Goal: Transaction & Acquisition: Purchase product/service

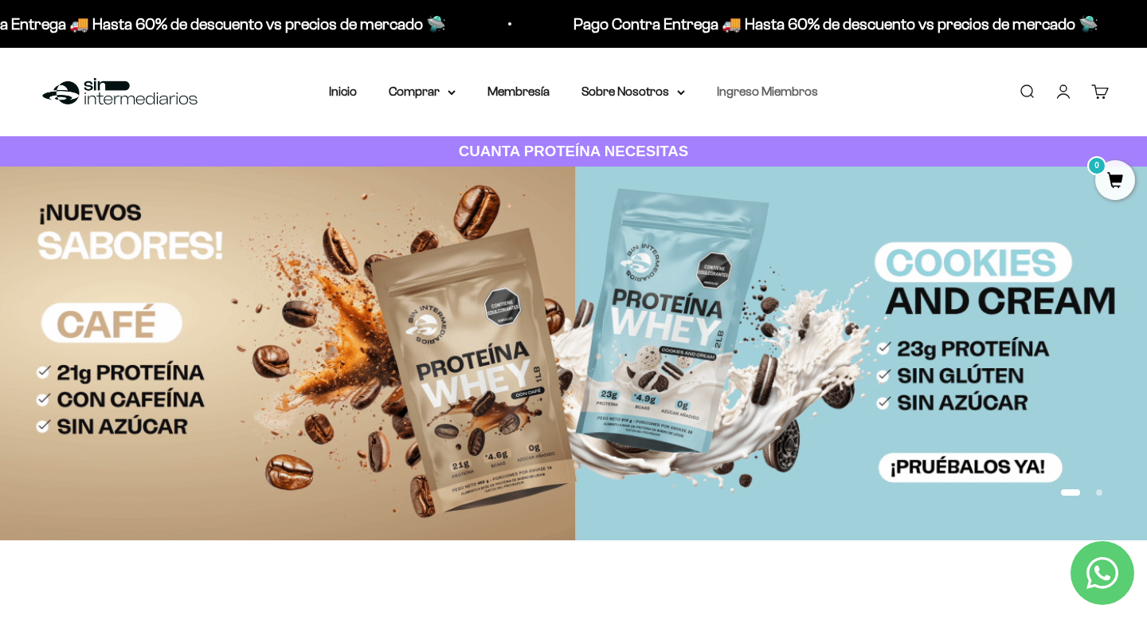
click at [778, 92] on link "Ingreso Miembros" at bounding box center [767, 91] width 101 height 14
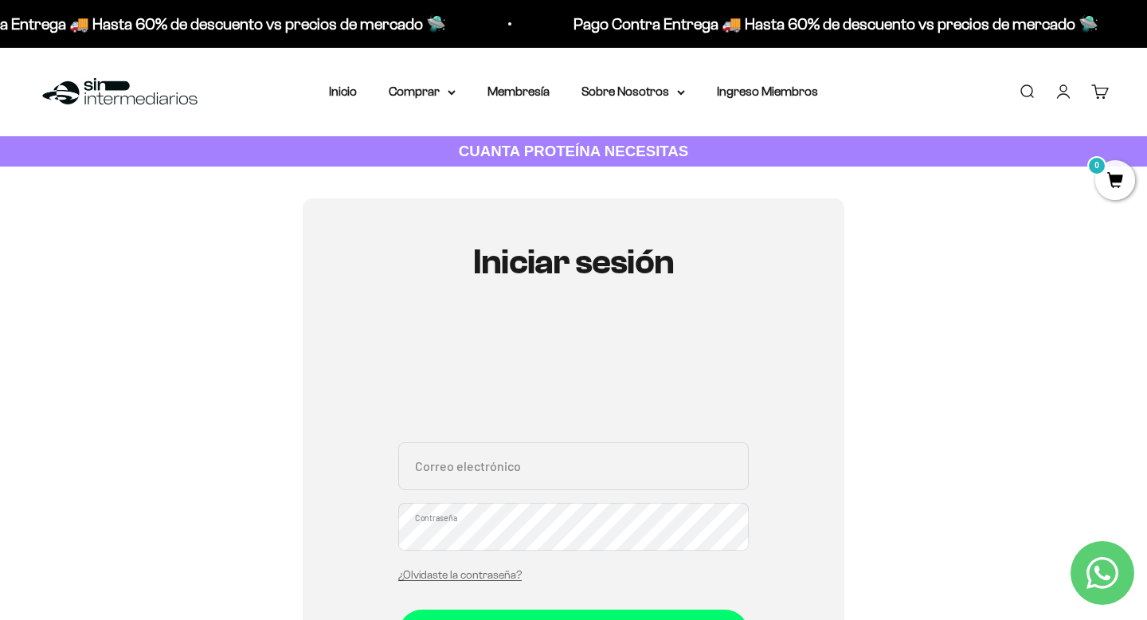
click at [613, 475] on input "Correo electrónico" at bounding box center [573, 466] width 350 height 48
type input "nherrrera211@gmai.com"
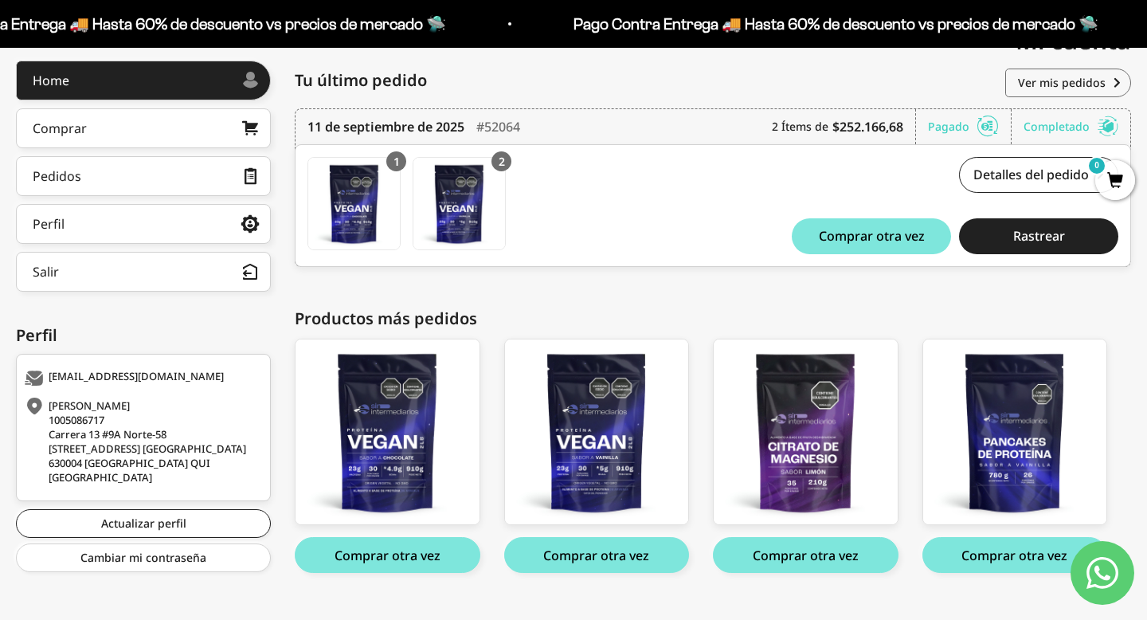
scroll to position [241, 0]
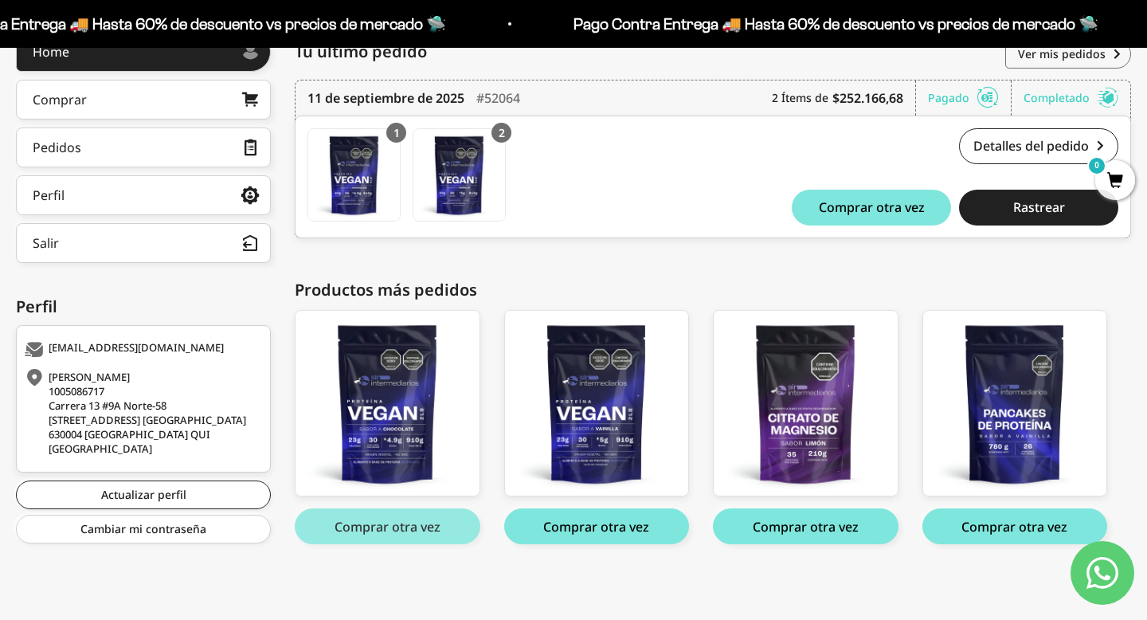
click at [413, 524] on button "Comprar otra vez" at bounding box center [388, 526] width 186 height 36
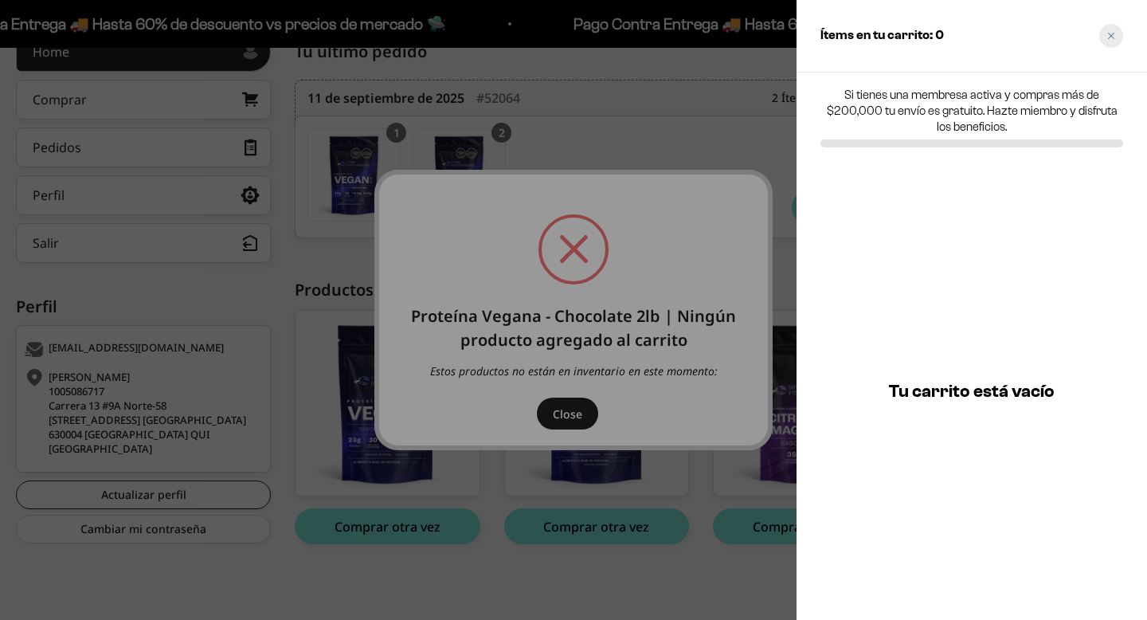
click at [1117, 32] on div "Close cart" at bounding box center [1111, 36] width 24 height 24
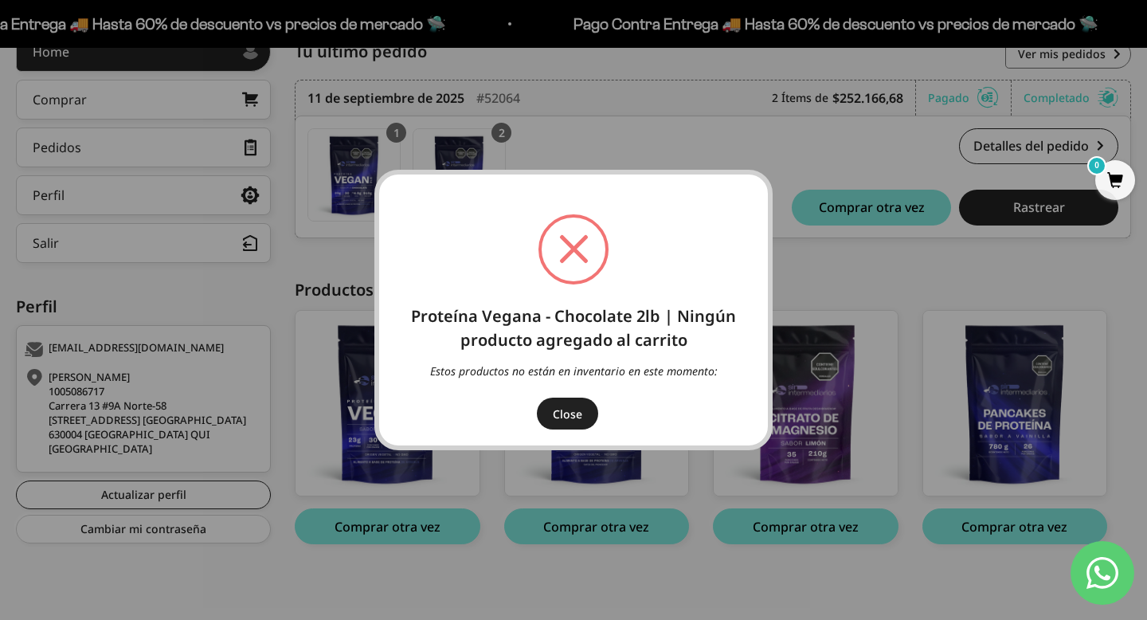
click at [565, 409] on button "Close" at bounding box center [567, 413] width 61 height 32
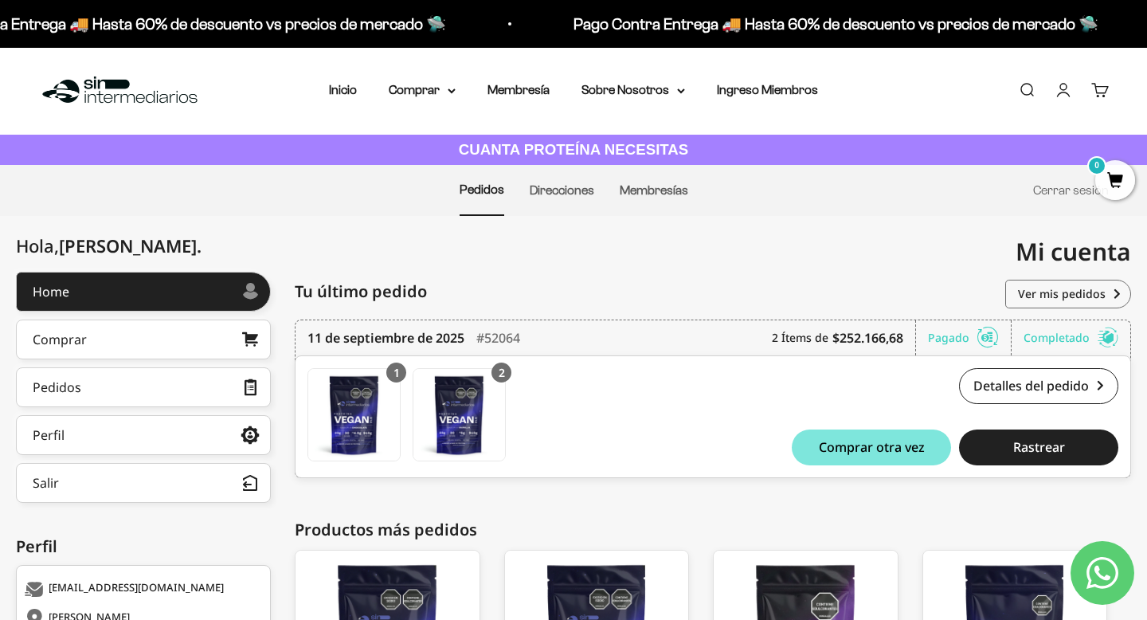
scroll to position [0, 0]
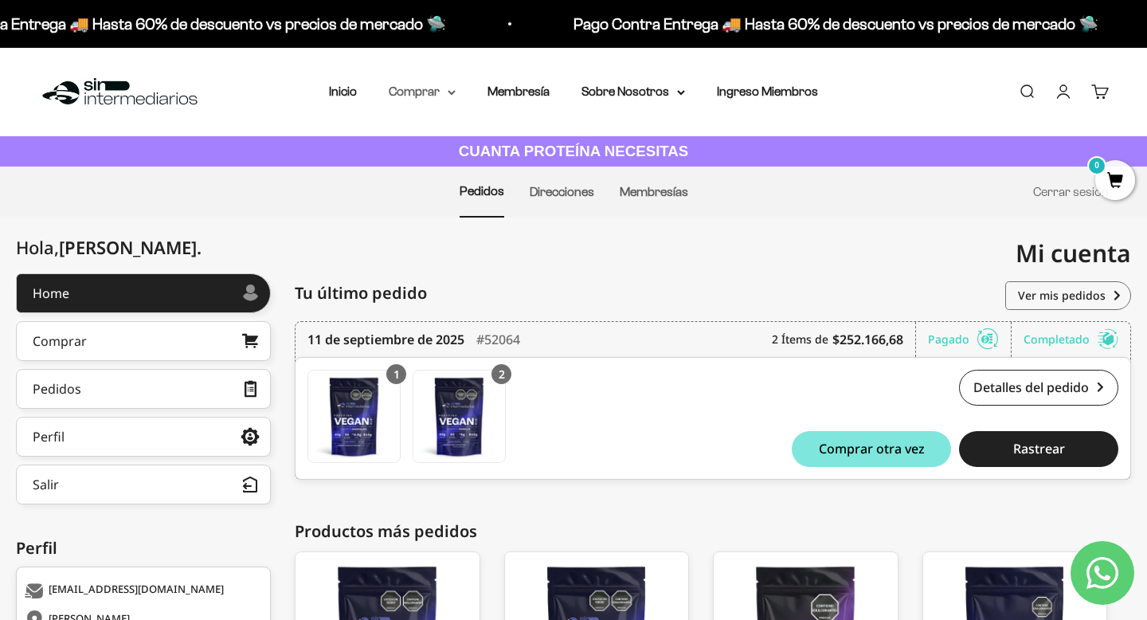
click at [409, 99] on summary "Comprar" at bounding box center [422, 91] width 67 height 21
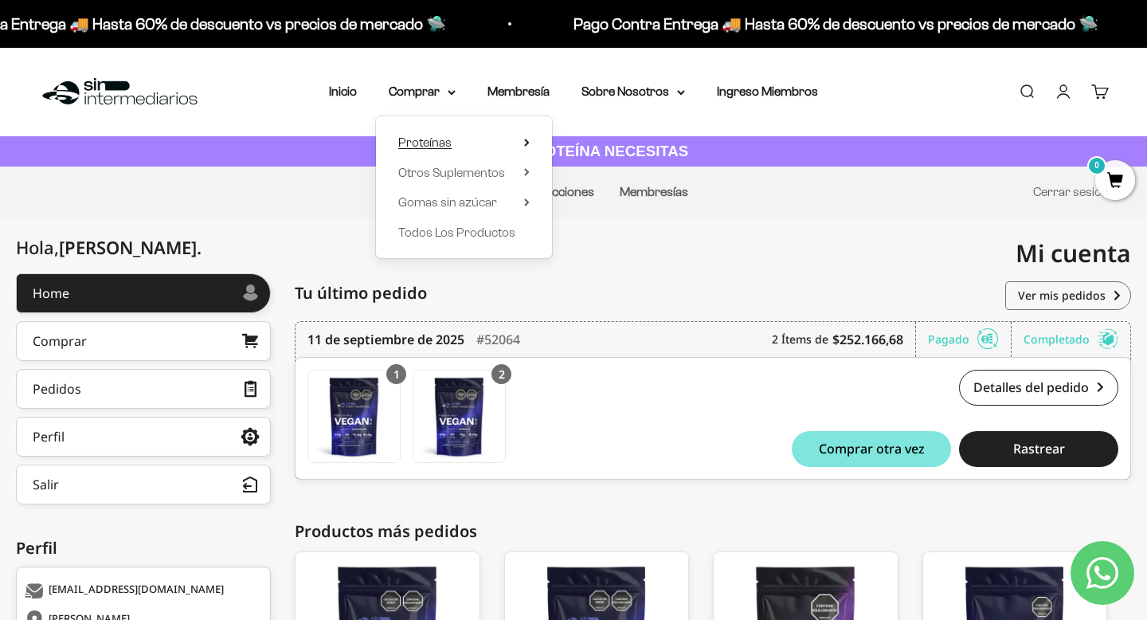
click at [409, 135] on span "Proteínas" at bounding box center [424, 142] width 53 height 21
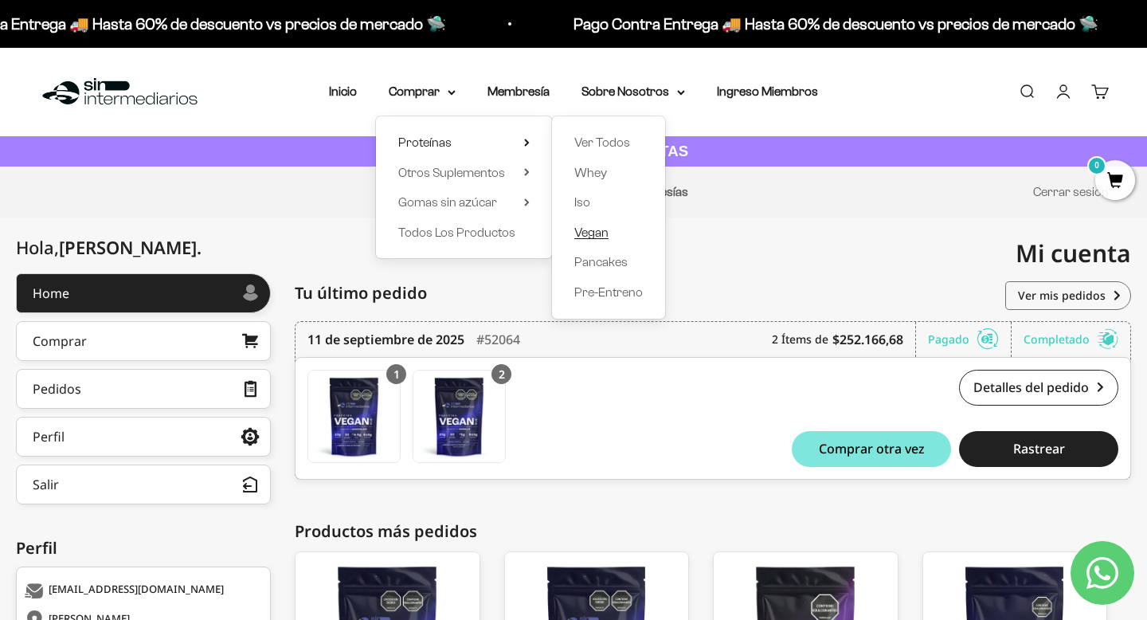
click at [608, 222] on span "Vegan" at bounding box center [591, 232] width 34 height 21
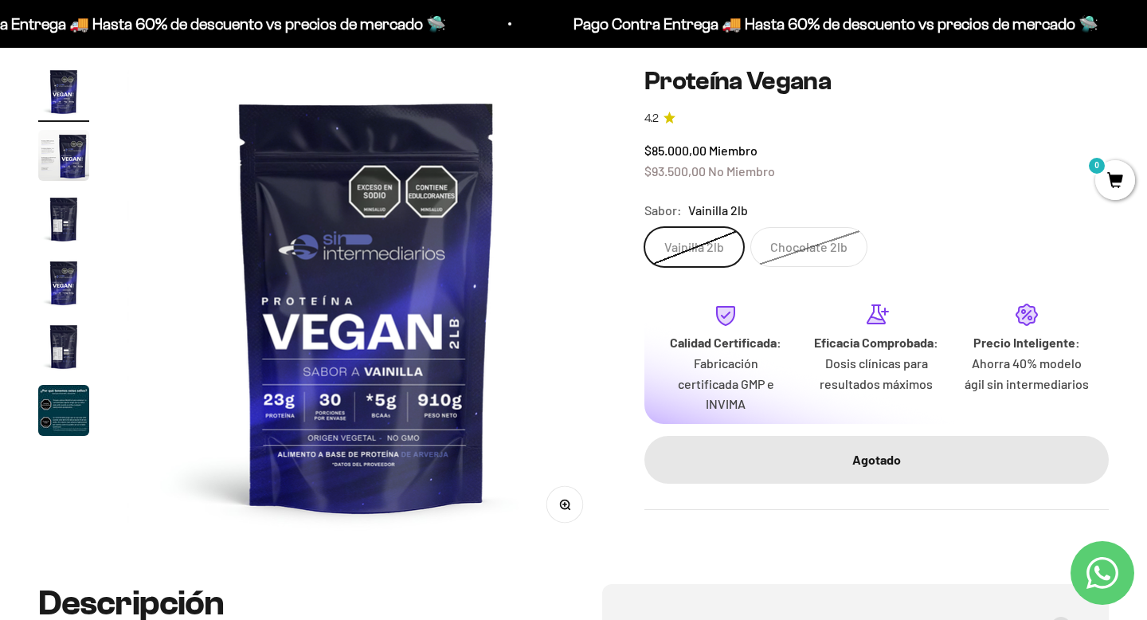
scroll to position [140, 0]
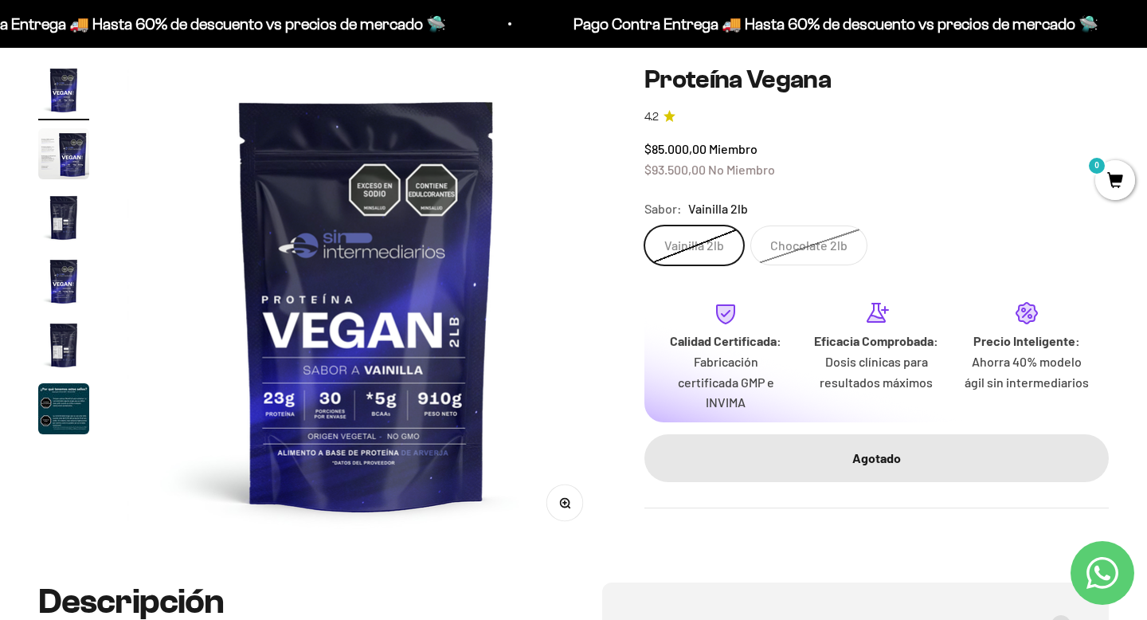
click at [694, 246] on label "Vainilla 2lb" at bounding box center [694, 245] width 100 height 40
click at [644, 225] on input "Vainilla 2lb" at bounding box center [643, 225] width 1 height 1
